Goal: Information Seeking & Learning: Find specific fact

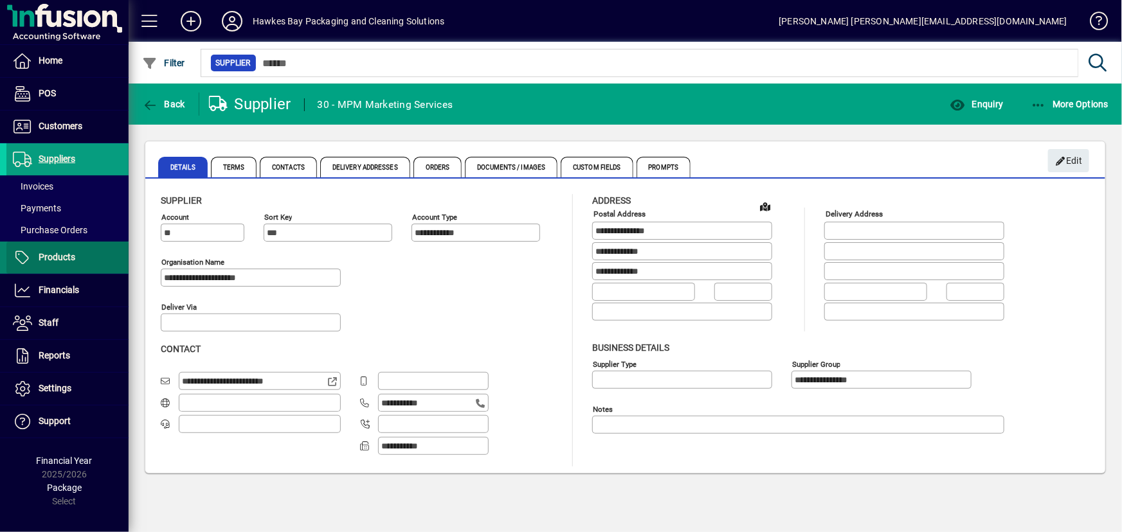
click at [56, 264] on span "Products" at bounding box center [40, 257] width 69 height 15
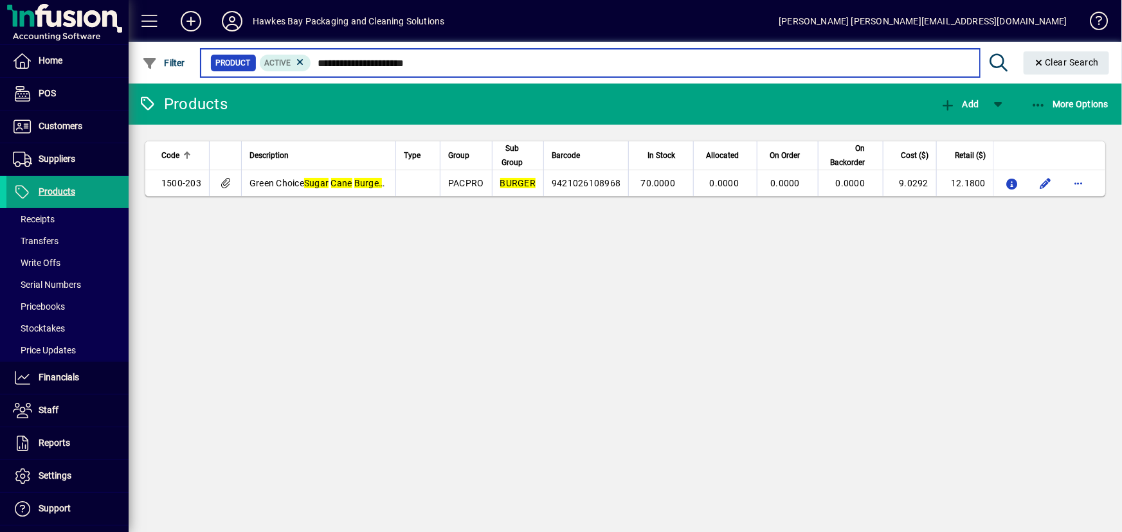
type input "**********"
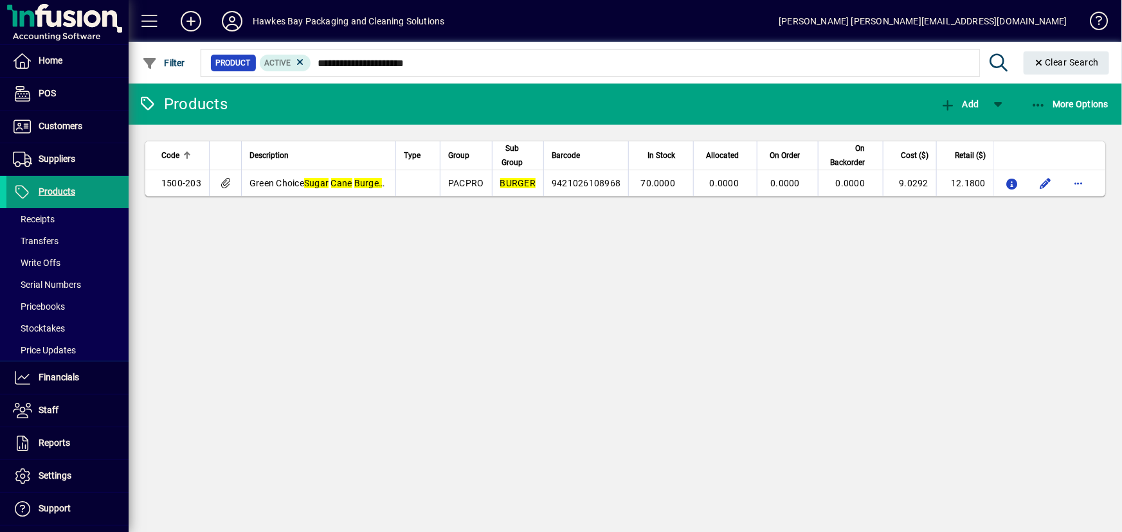
click at [88, 188] on span at bounding box center [67, 192] width 122 height 31
